Goal: Task Accomplishment & Management: Manage account settings

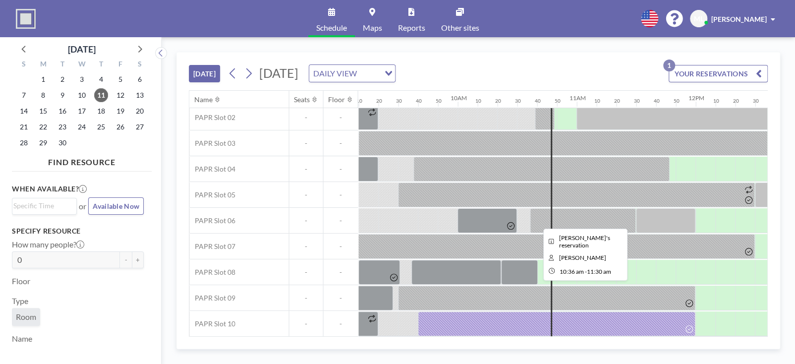
scroll to position [59, 1090]
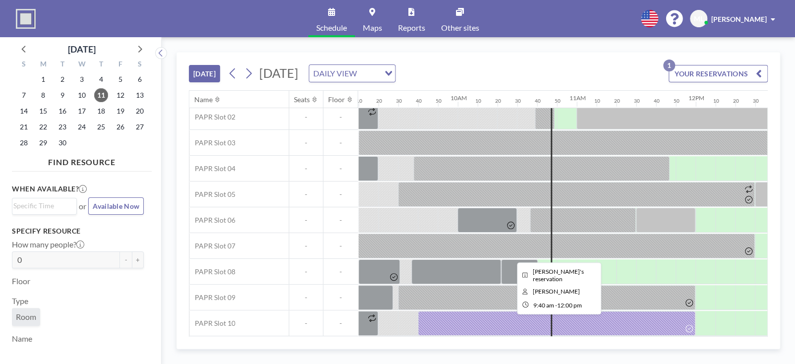
click at [514, 318] on div at bounding box center [557, 323] width 278 height 25
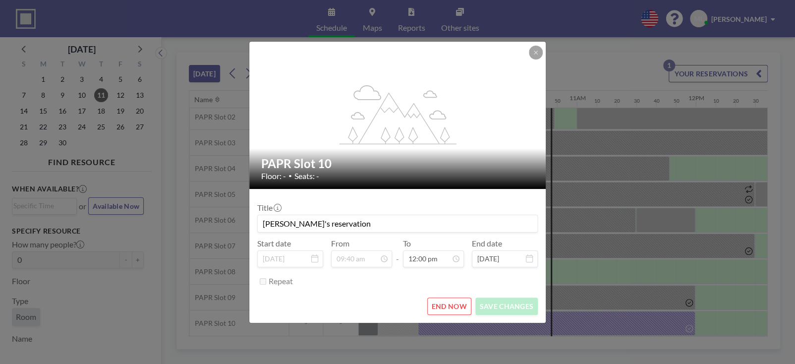
click at [447, 305] on button "END NOW" at bounding box center [449, 305] width 44 height 17
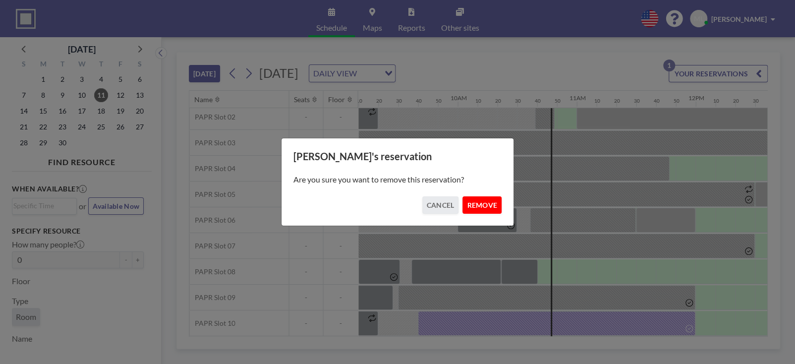
click at [478, 205] on button "REMOVE" at bounding box center [482, 204] width 39 height 17
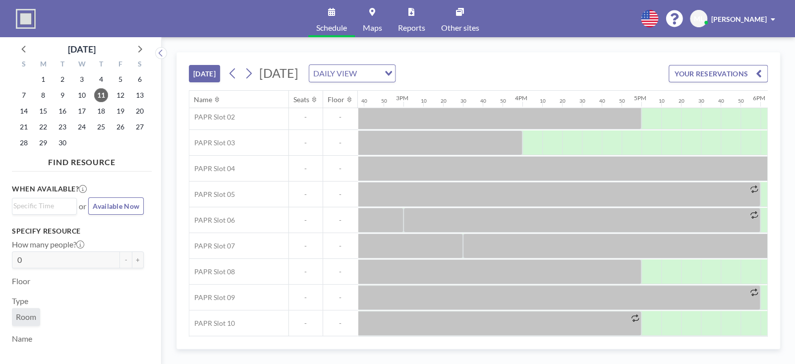
scroll to position [59, 1675]
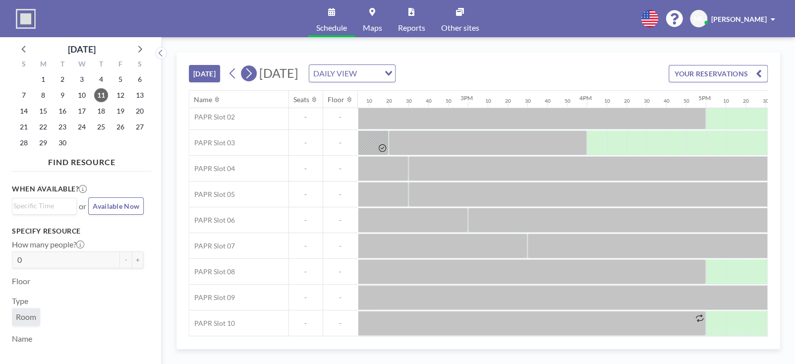
click at [252, 73] on icon at bounding box center [248, 73] width 5 height 10
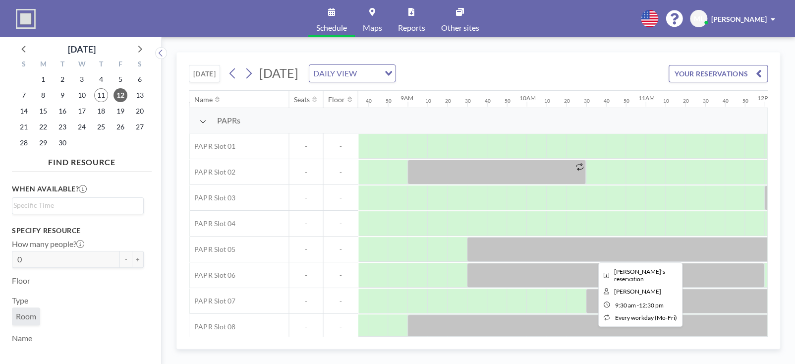
scroll to position [0, 1031]
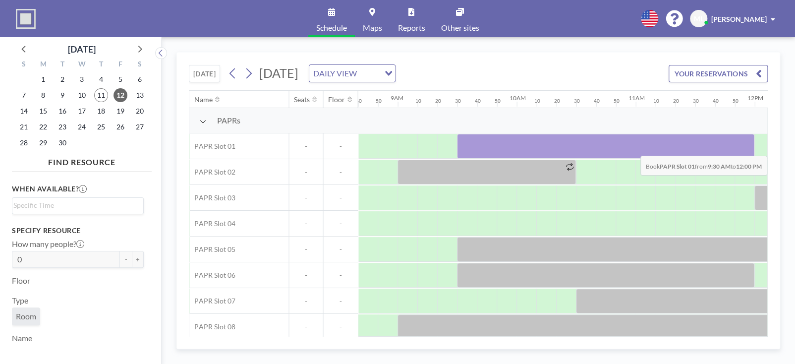
drag, startPoint x: 468, startPoint y: 147, endPoint x: 737, endPoint y: 148, distance: 269.2
click at [737, 148] on div at bounding box center [605, 146] width 297 height 25
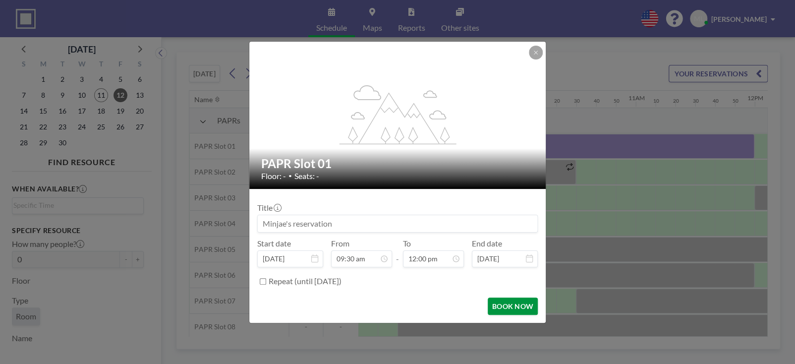
click at [507, 303] on button "BOOK NOW" at bounding box center [513, 305] width 50 height 17
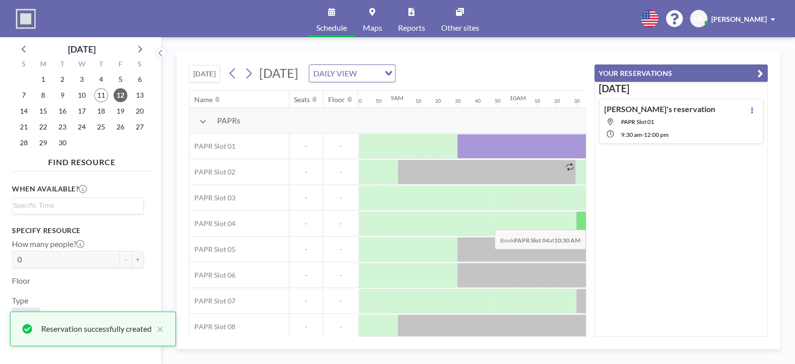
scroll to position [0, 0]
click at [762, 71] on icon "button" at bounding box center [761, 73] width 6 height 12
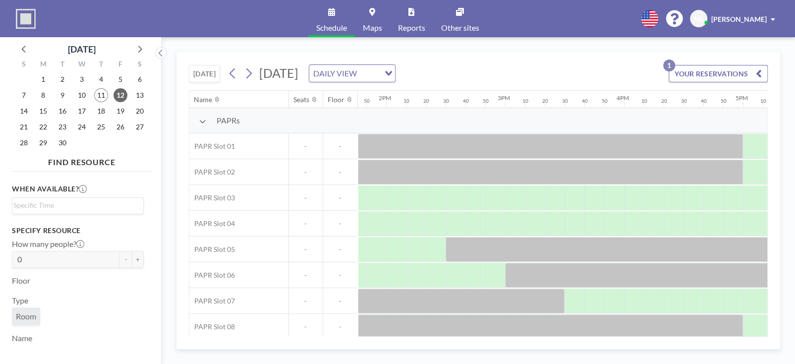
scroll to position [0, 1635]
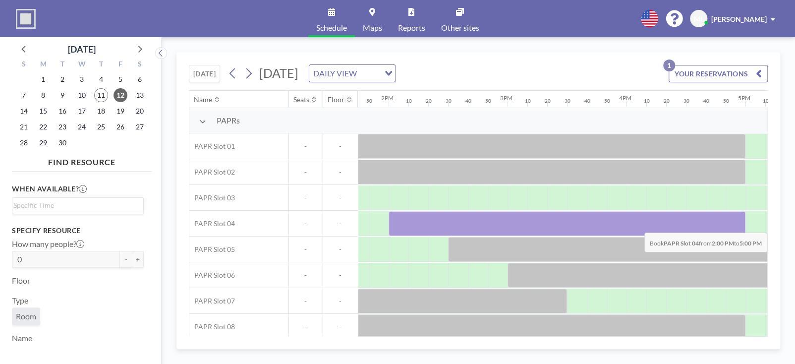
drag, startPoint x: 400, startPoint y: 223, endPoint x: 729, endPoint y: 225, distance: 328.7
click at [729, 225] on div at bounding box center [567, 223] width 357 height 25
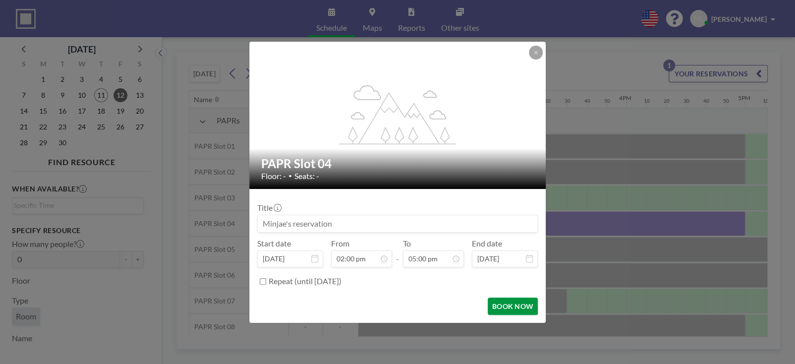
click at [514, 307] on button "BOOK NOW" at bounding box center [513, 305] width 50 height 17
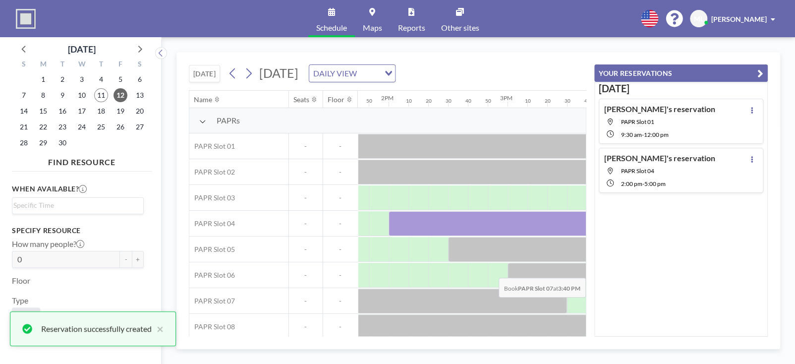
scroll to position [0, 0]
click at [761, 75] on icon "button" at bounding box center [761, 73] width 6 height 12
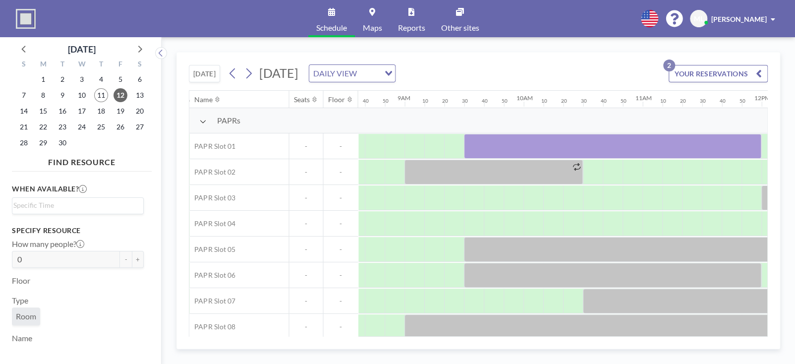
scroll to position [0, 1122]
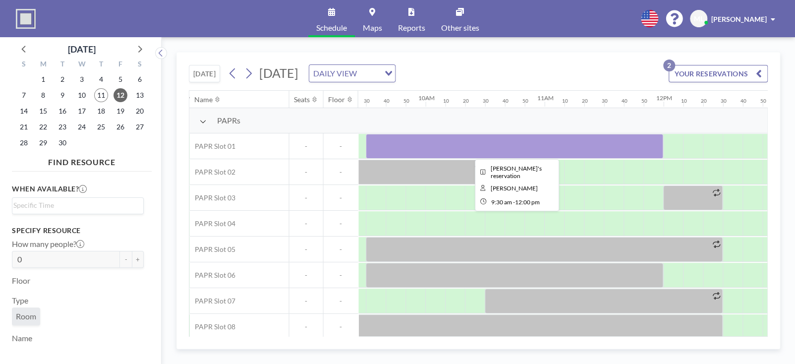
click at [524, 144] on div at bounding box center [514, 146] width 297 height 25
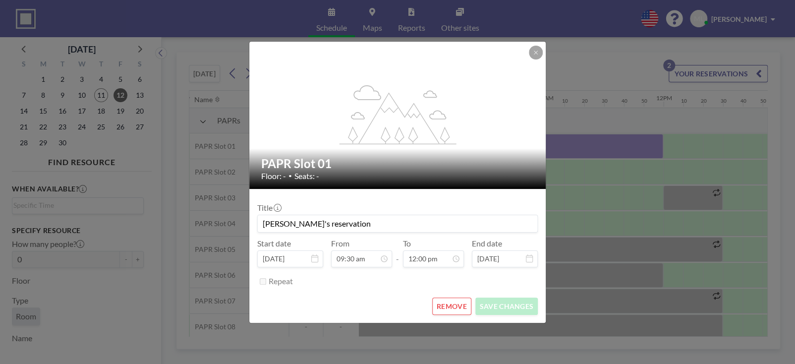
click at [458, 303] on button "REMOVE" at bounding box center [451, 305] width 39 height 17
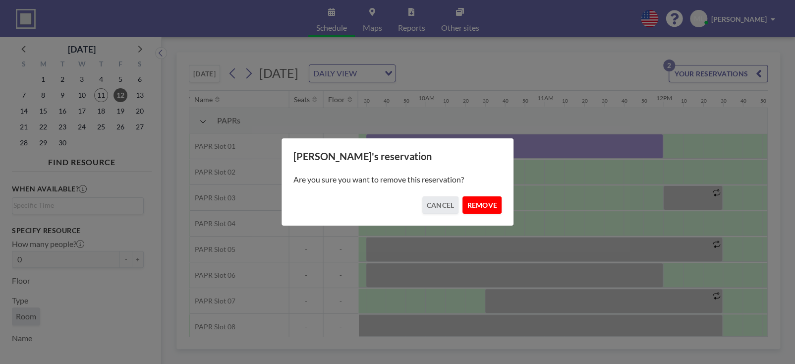
click at [468, 206] on button "REMOVE" at bounding box center [482, 204] width 39 height 17
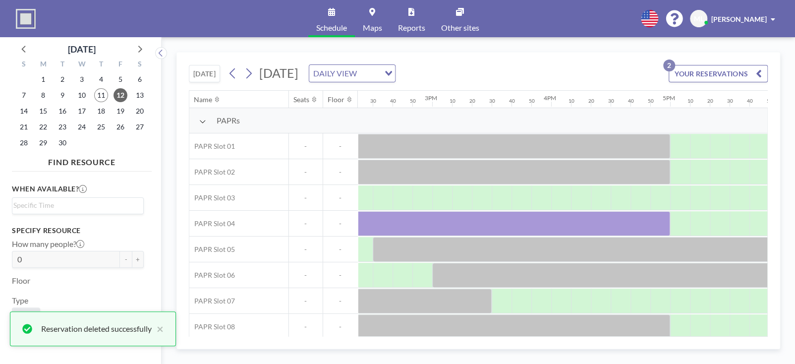
scroll to position [0, 1715]
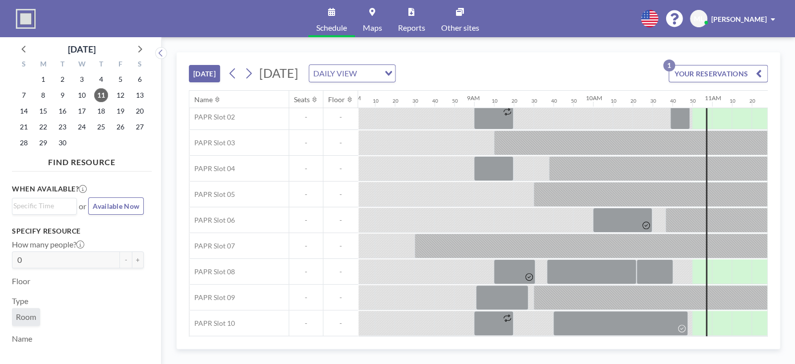
scroll to position [59, 957]
